Goal: Transaction & Acquisition: Purchase product/service

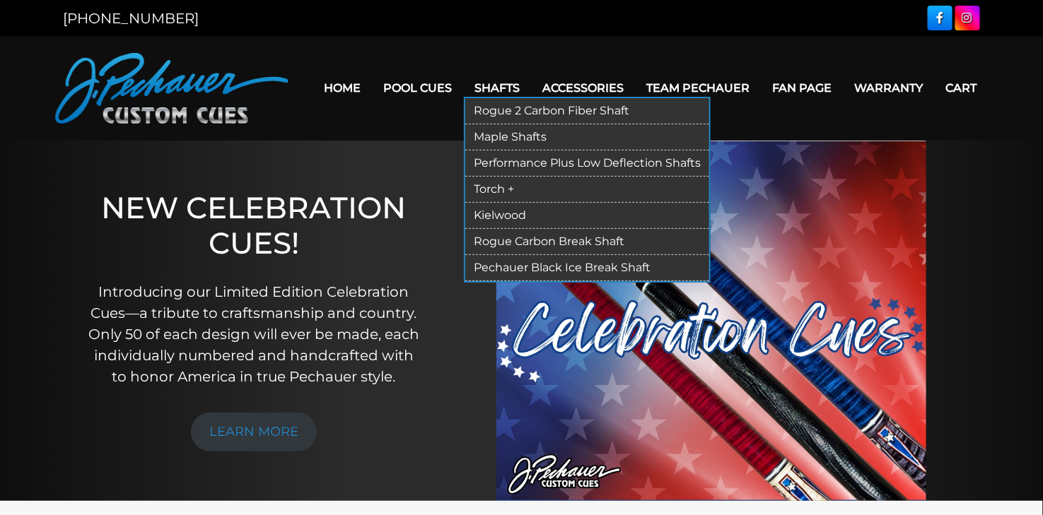
click at [517, 165] on link "Performance Plus Low Deflection Shafts" at bounding box center [587, 164] width 244 height 26
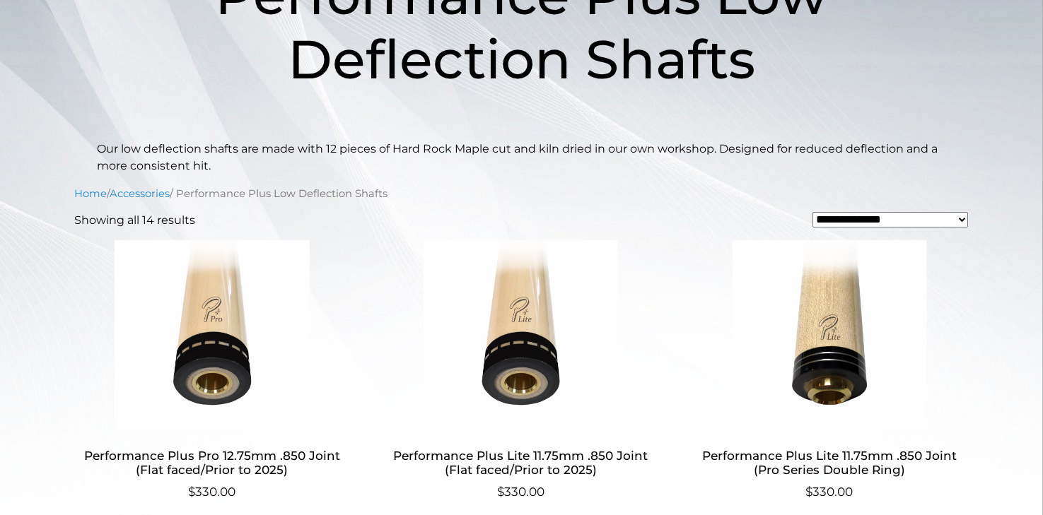
scroll to position [483, 0]
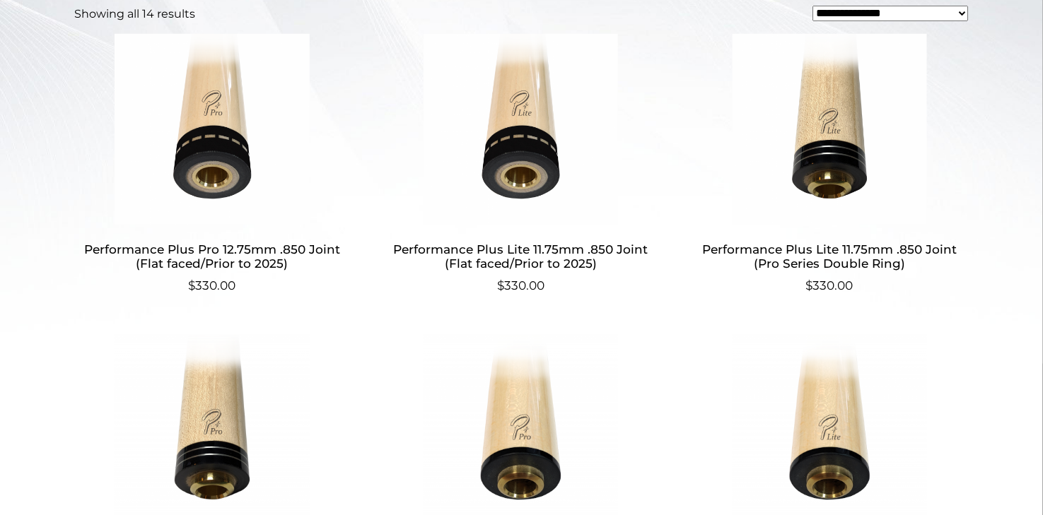
click at [228, 253] on h2 "Performance Plus Pro 12.75mm .850 Joint (Flat faced/Prior to 2025)" at bounding box center [212, 256] width 275 height 41
